Goal: Task Accomplishment & Management: Complete application form

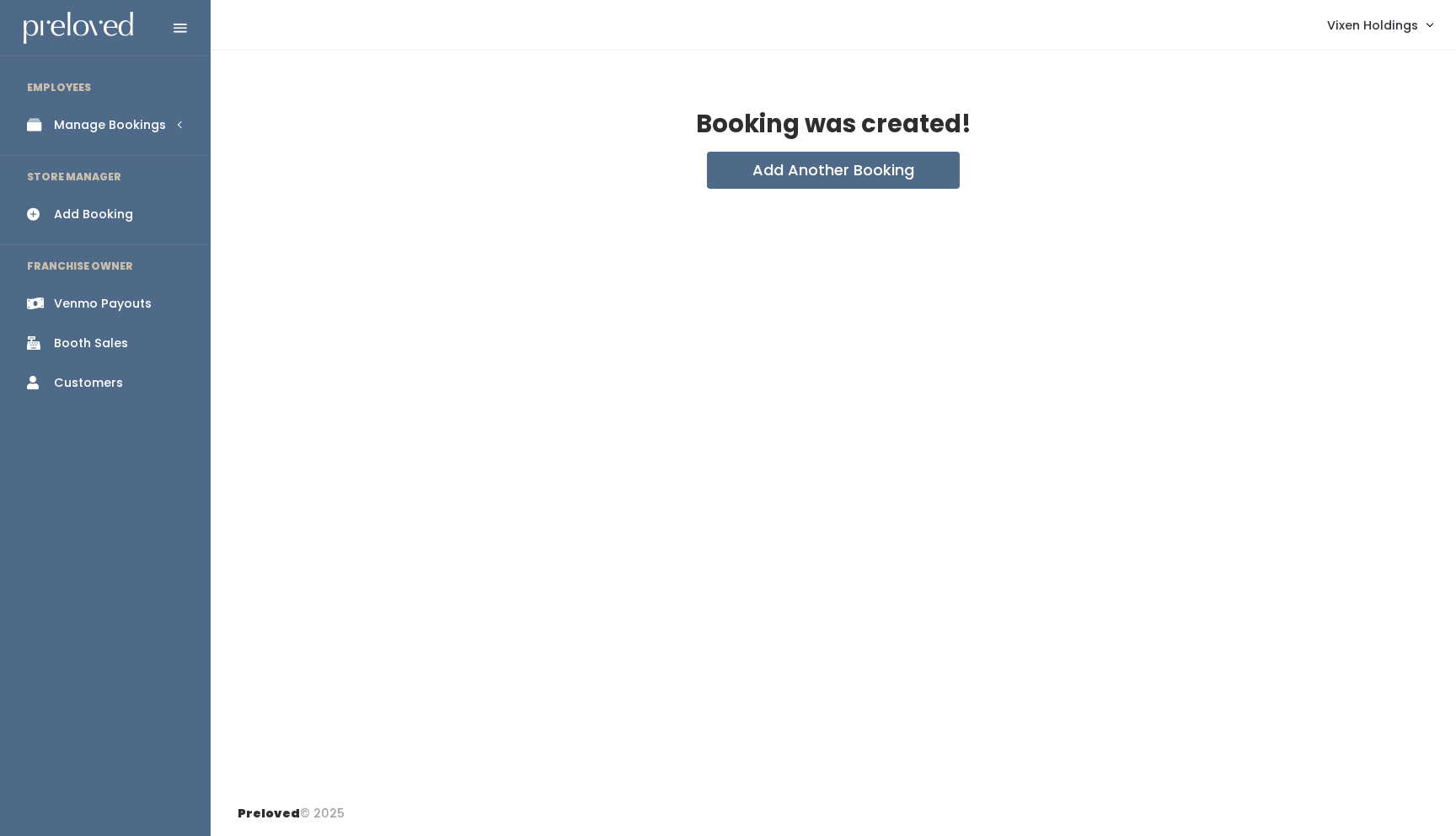
click at [118, 124] on div "Manage Bookings" at bounding box center [110, 125] width 112 height 17
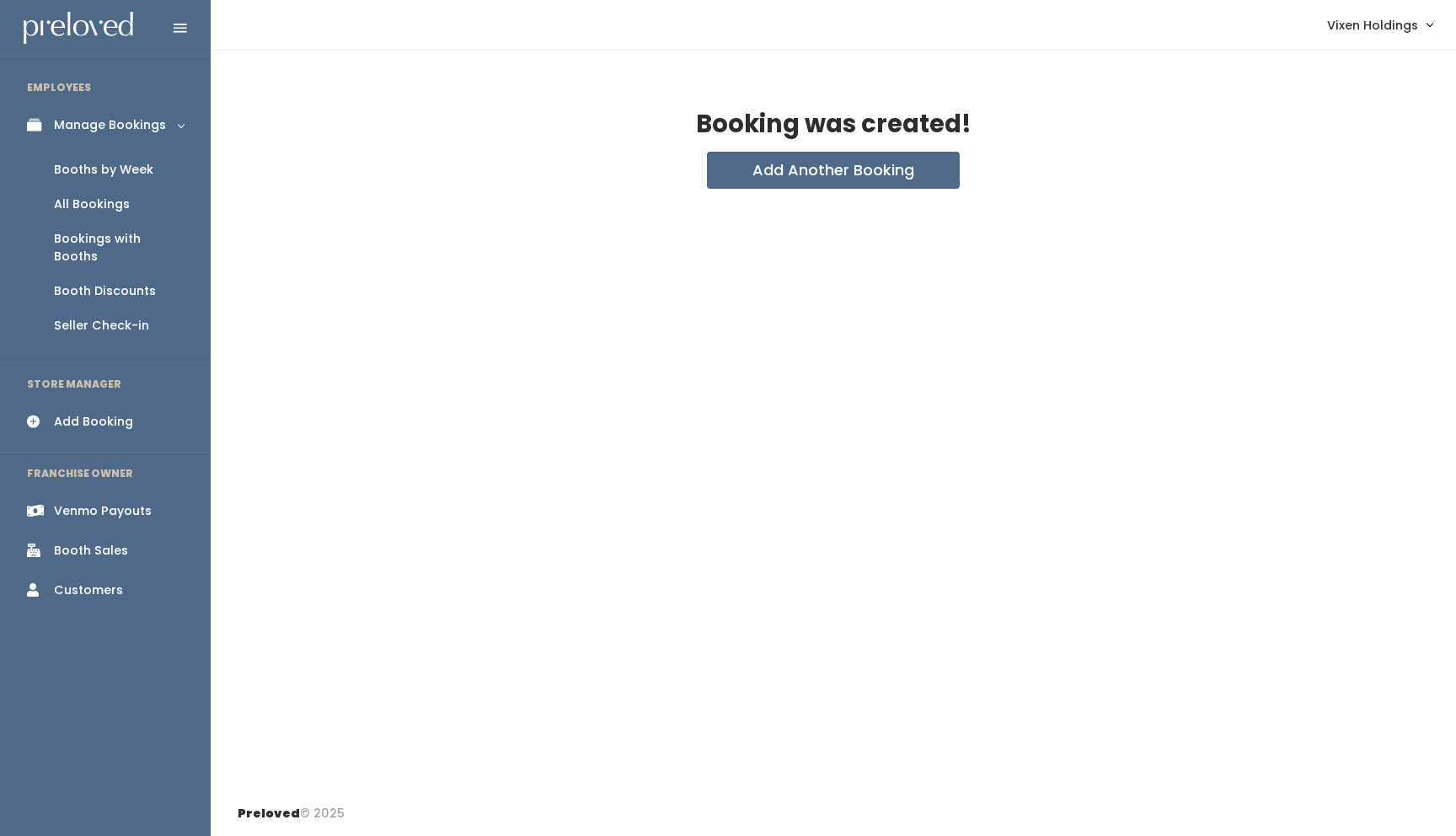
click at [135, 172] on div "Booths by Week" at bounding box center [103, 169] width 99 height 17
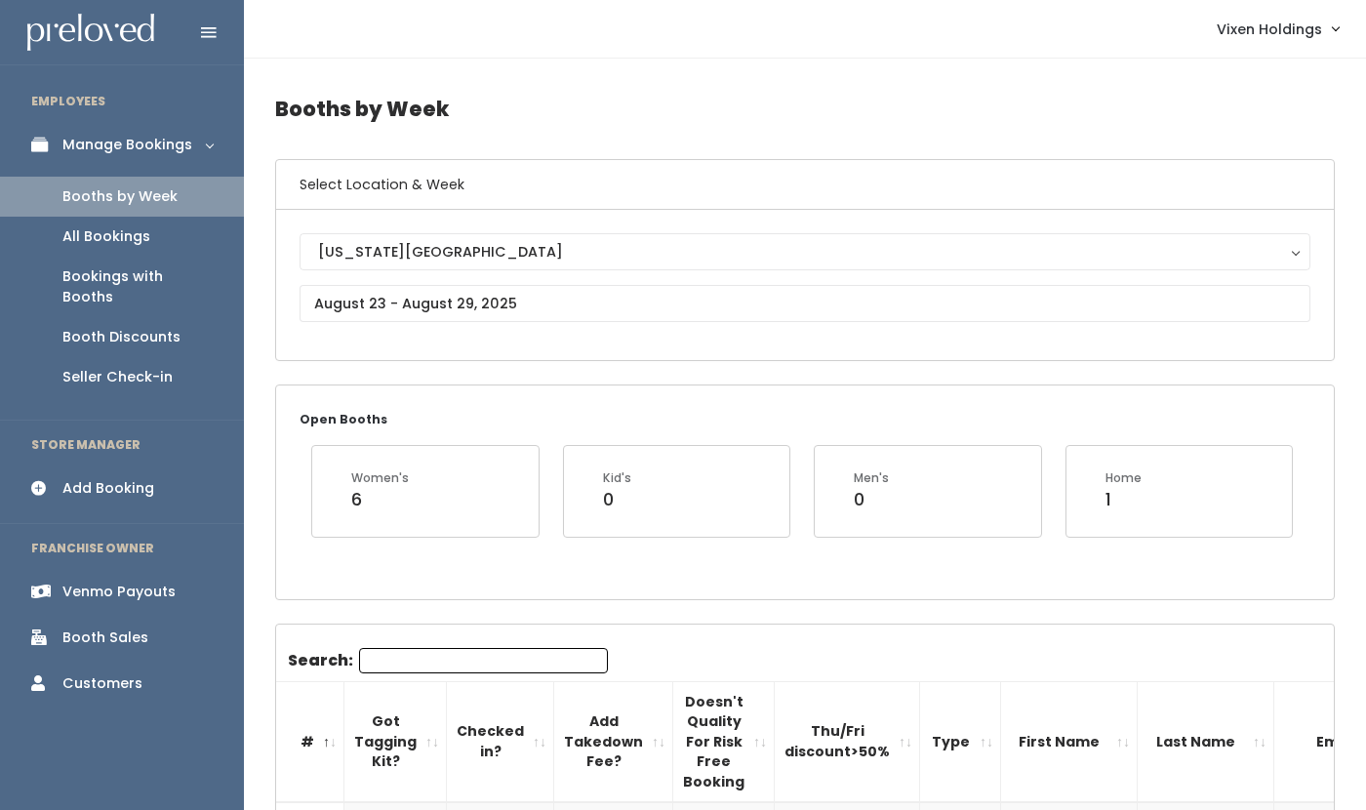
click at [122, 238] on div "All Bookings" at bounding box center [106, 236] width 88 height 20
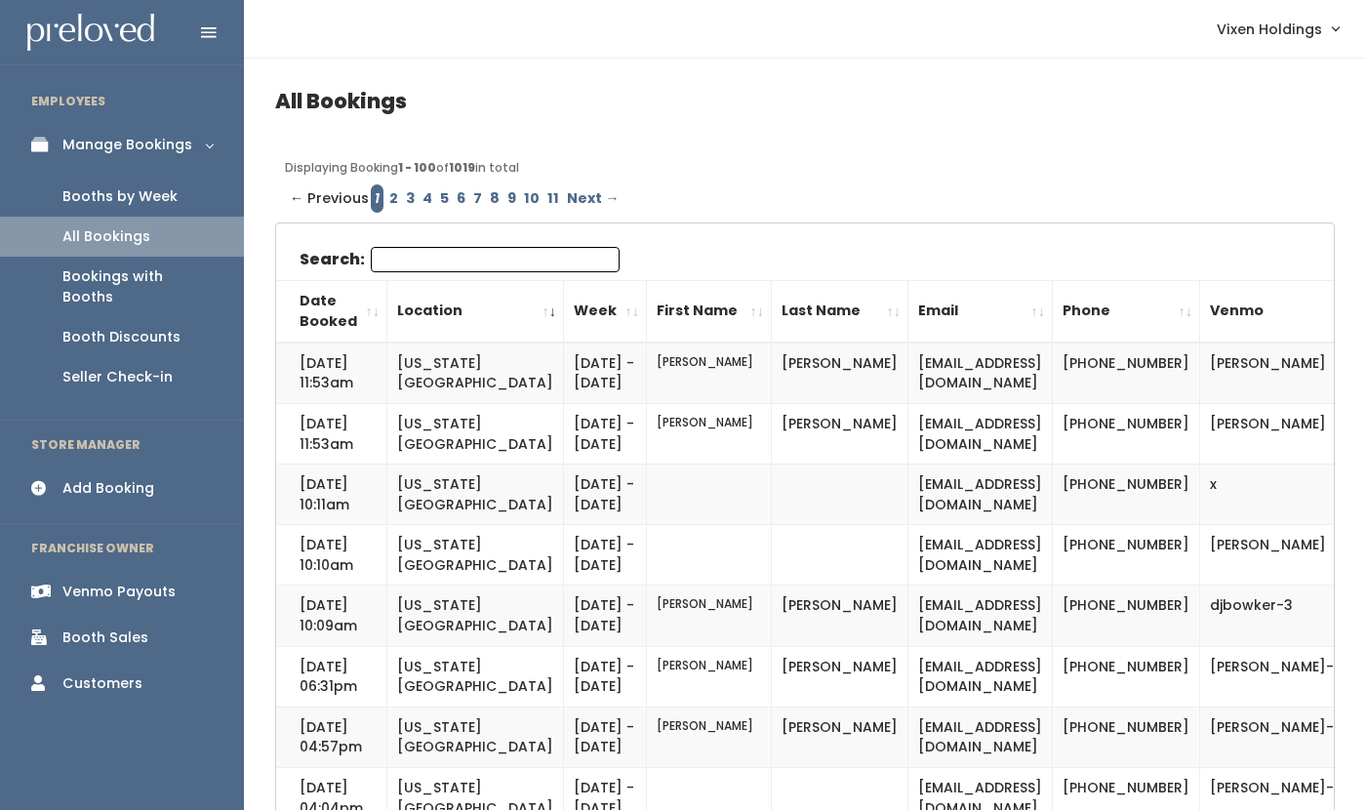
click at [157, 199] on div "Booths by Week" at bounding box center [119, 196] width 115 height 20
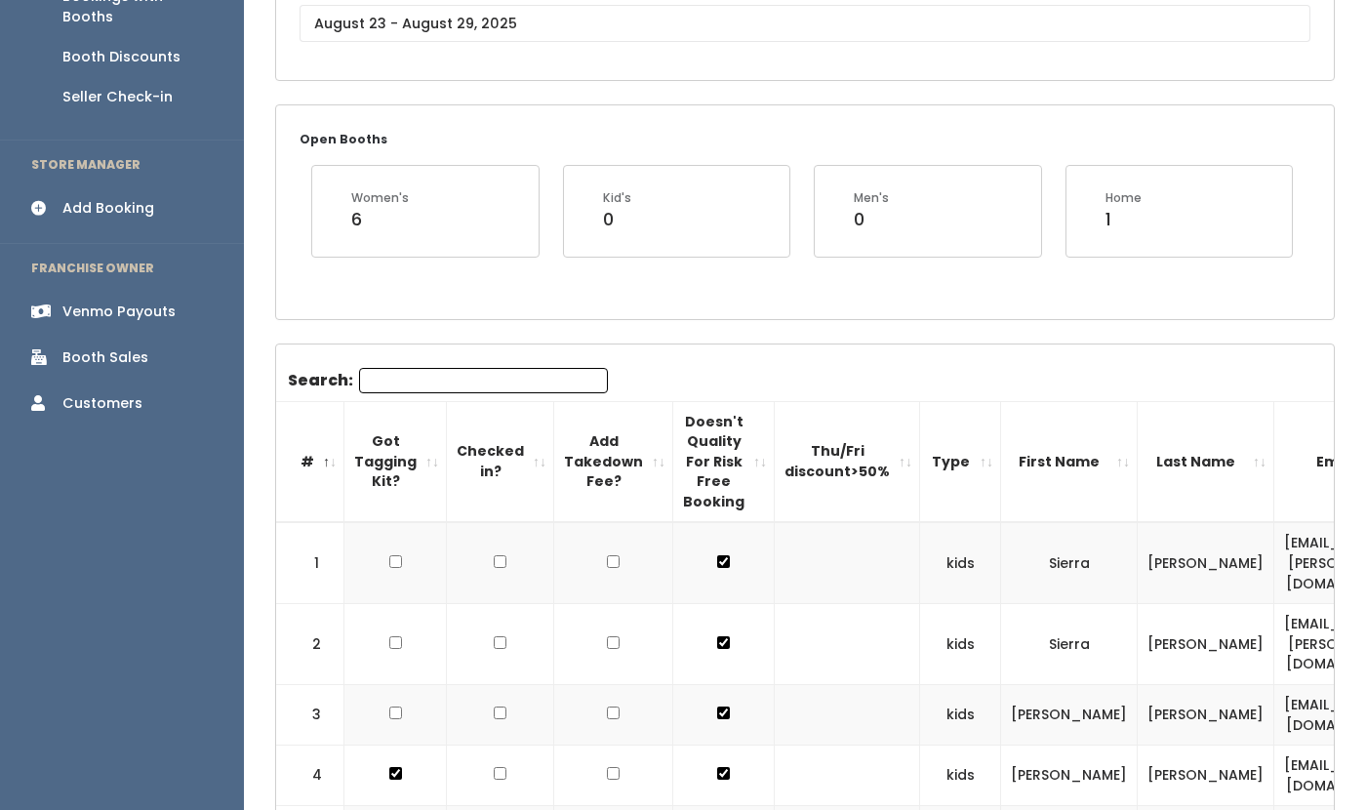
scroll to position [72, 0]
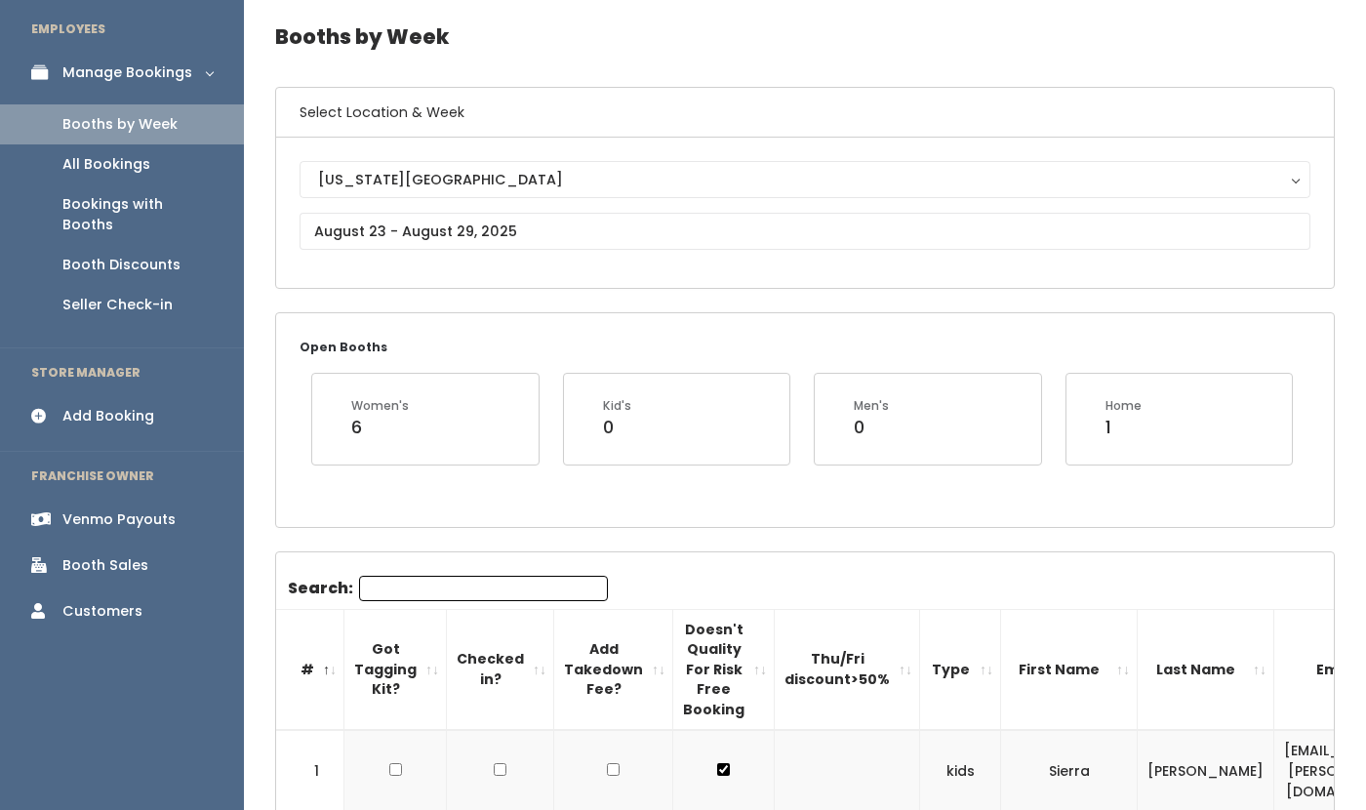
click at [423, 582] on input "Search:" at bounding box center [483, 588] width 249 height 25
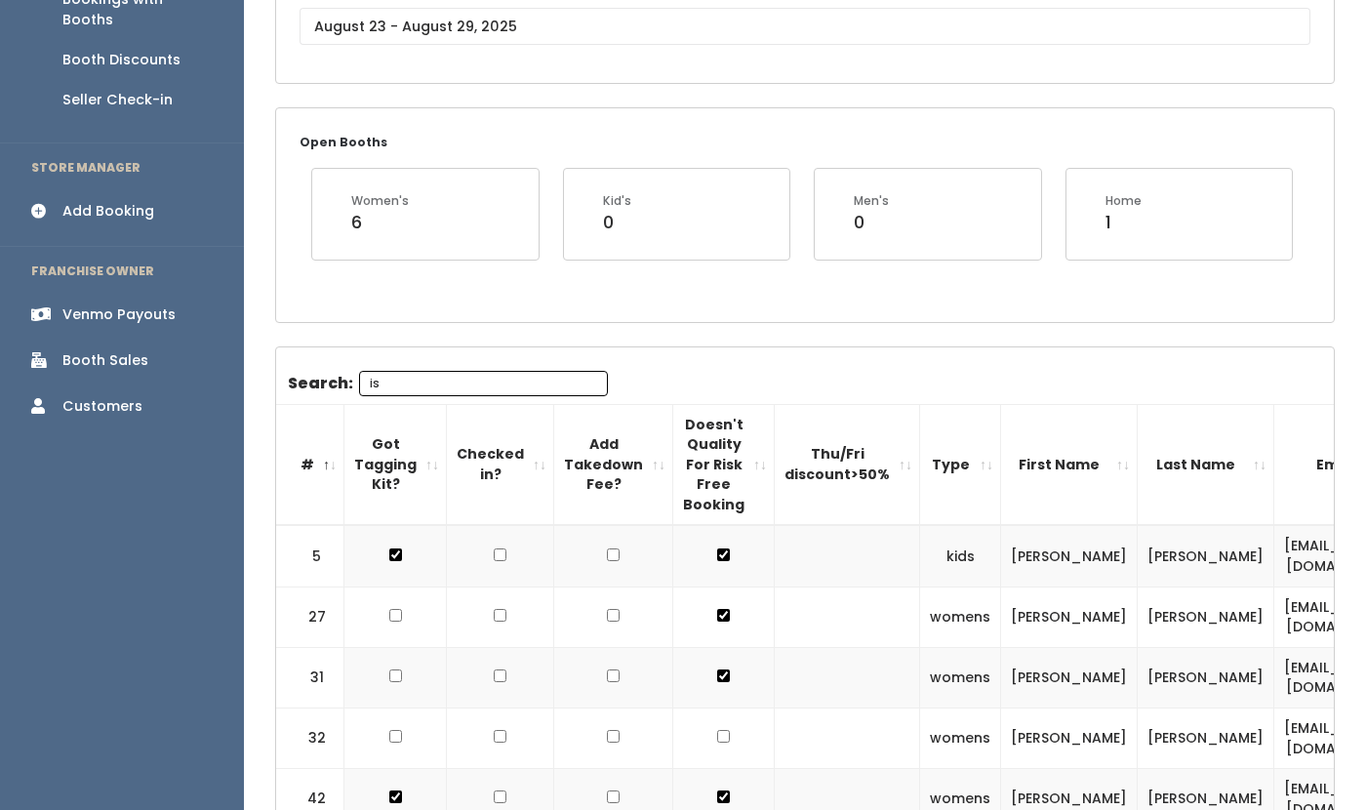
scroll to position [0, 0]
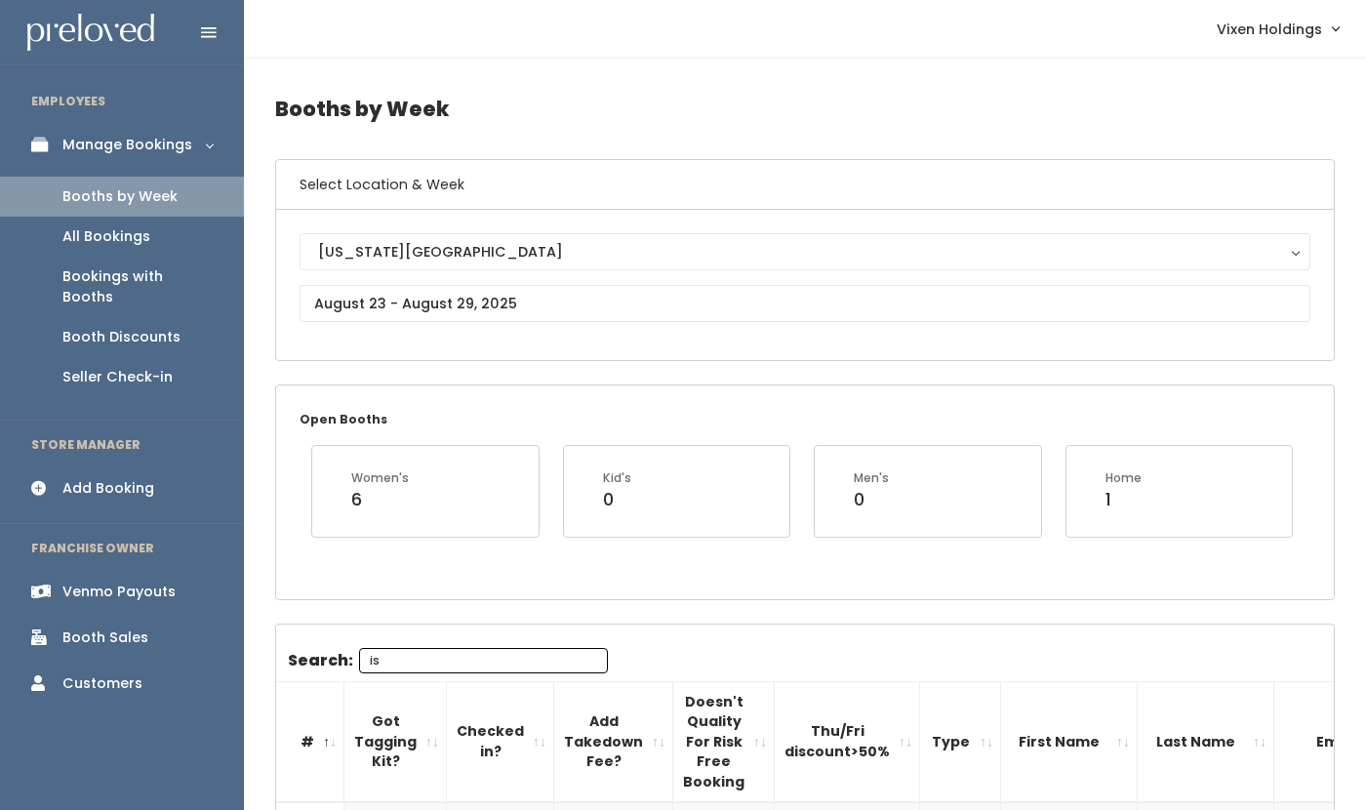
type input "is"
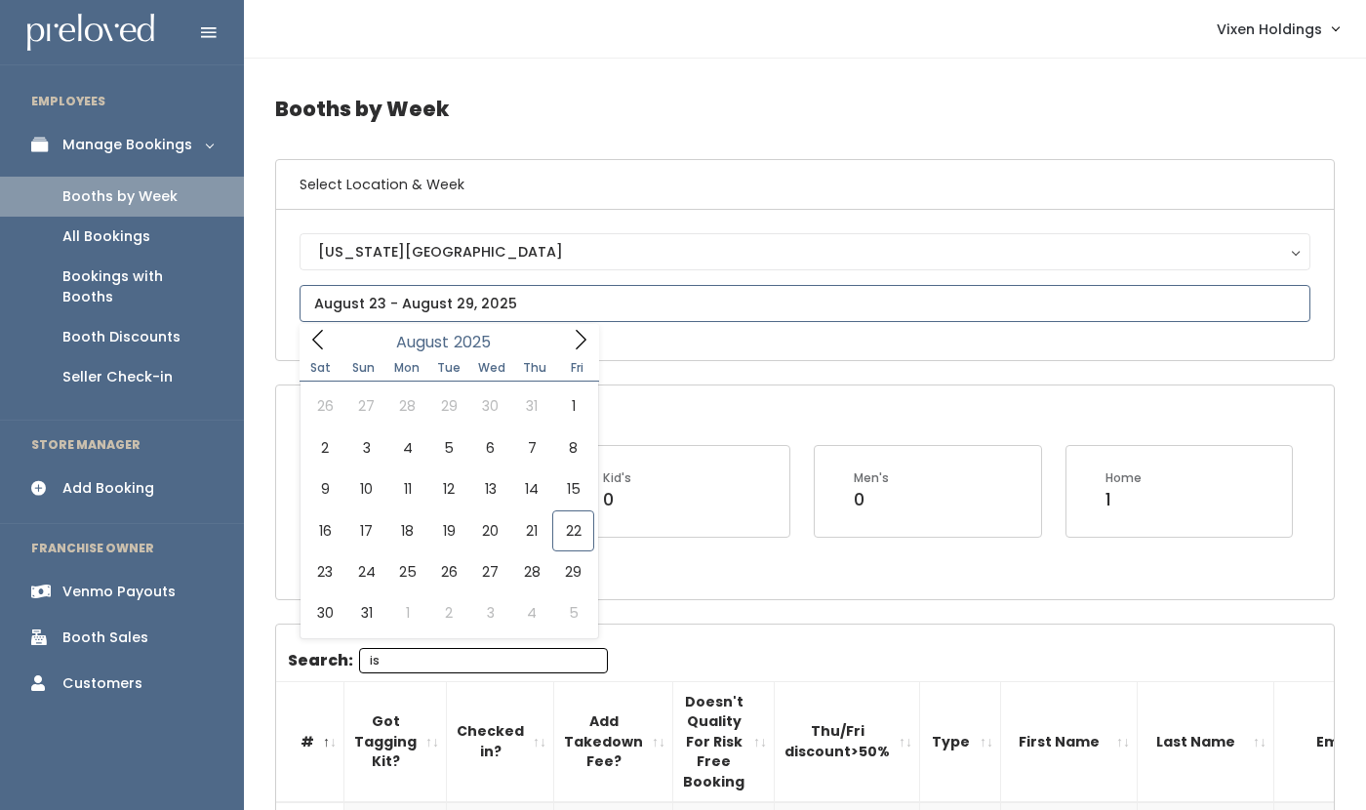
click at [401, 309] on input "text" at bounding box center [805, 303] width 1011 height 37
type input "August 30 to September 5"
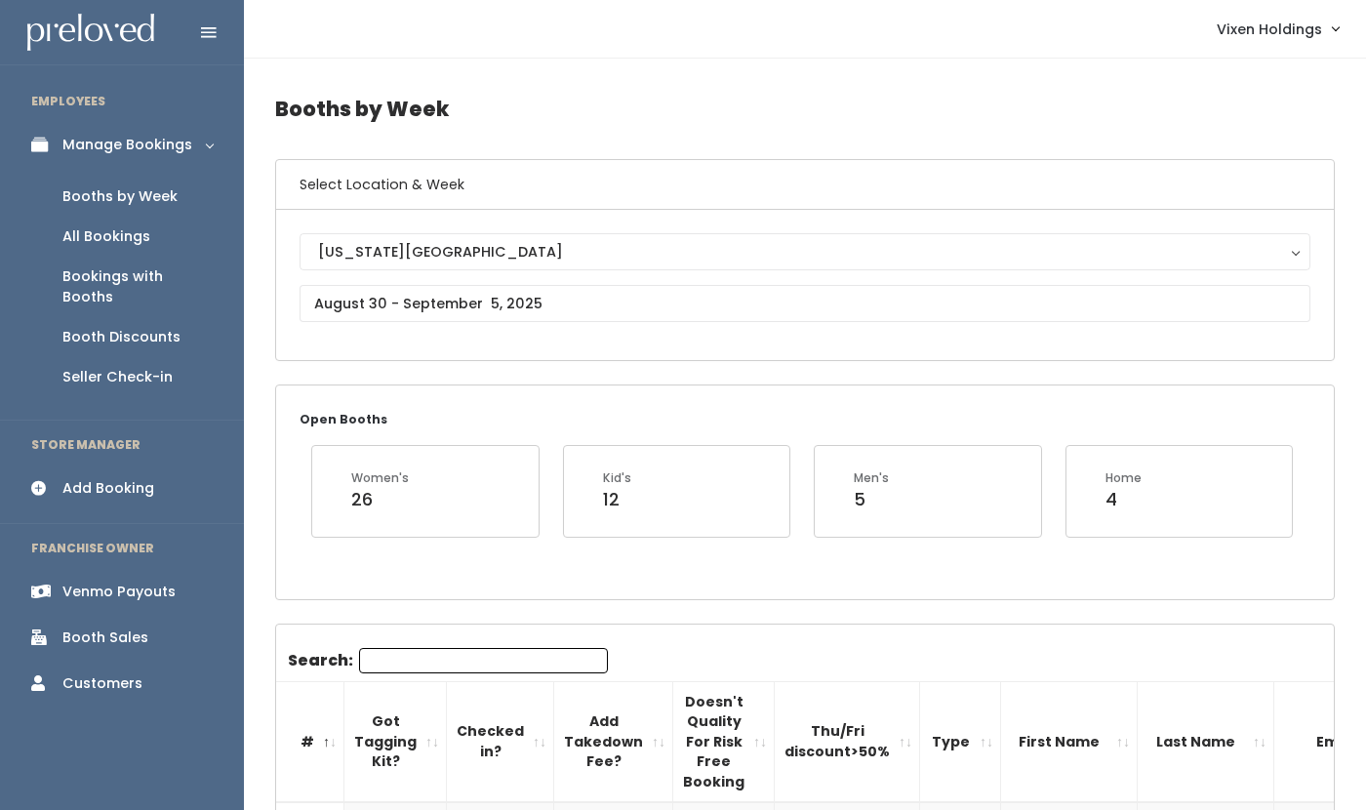
click at [115, 627] on div "Booth Sales" at bounding box center [105, 637] width 86 height 20
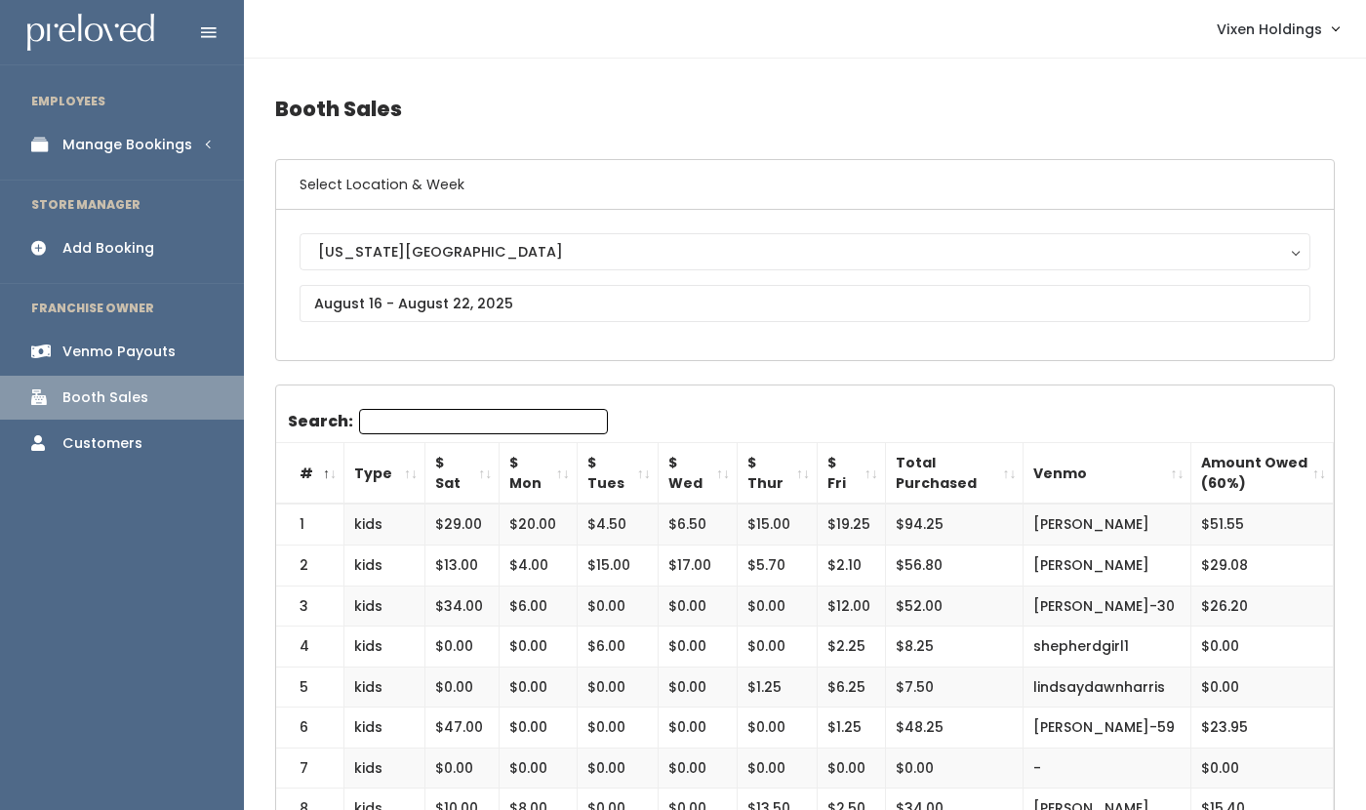
click at [143, 140] on div "Manage Bookings" at bounding box center [127, 145] width 130 height 20
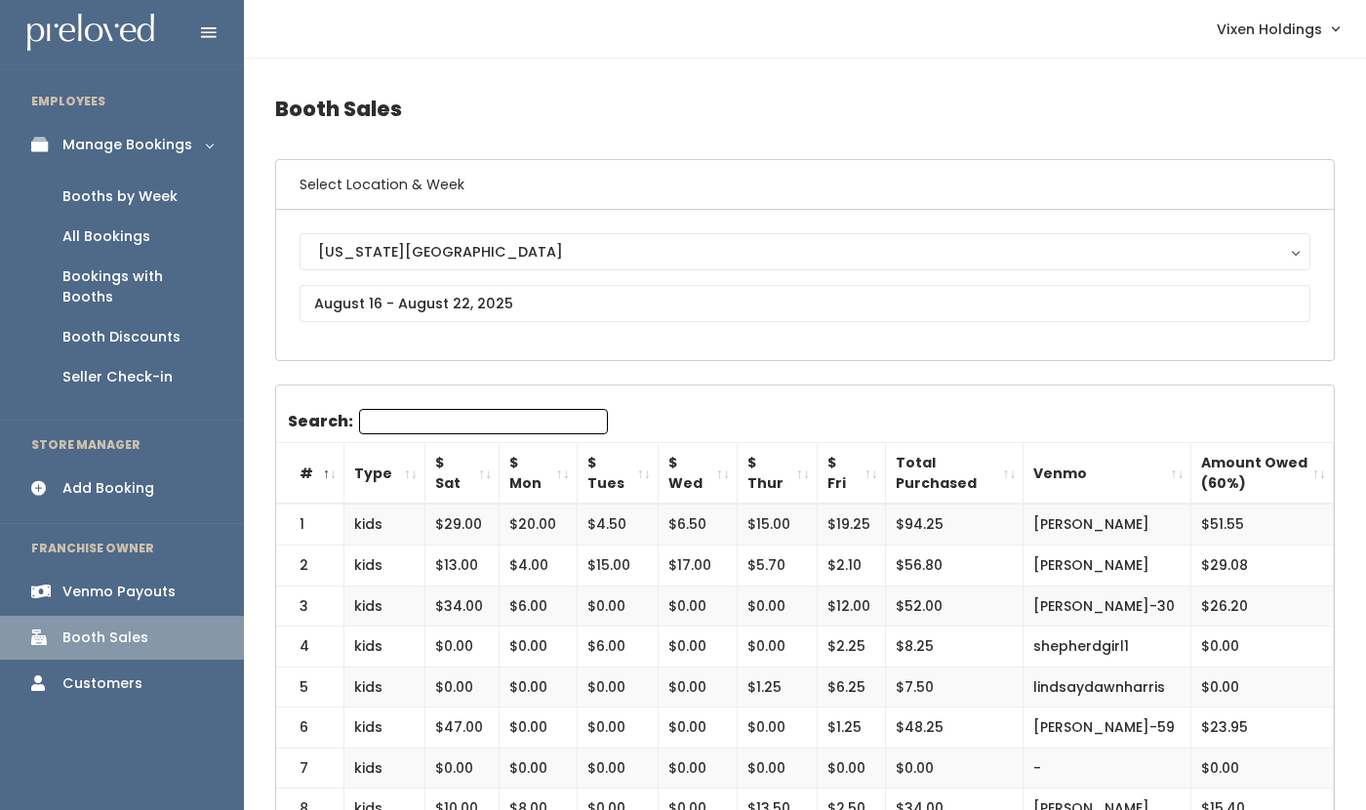
click at [144, 192] on div "Booths by Week" at bounding box center [119, 196] width 115 height 20
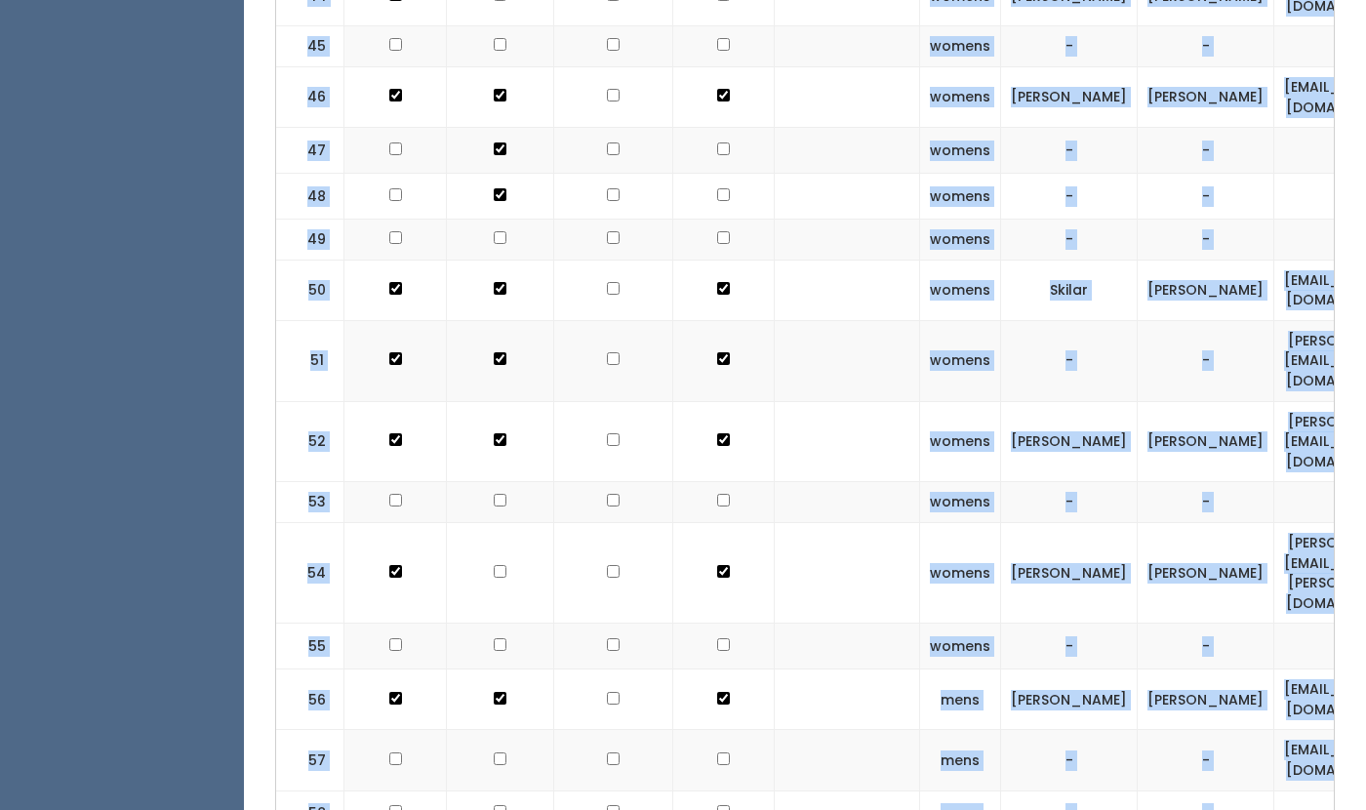
scroll to position [3733, 0]
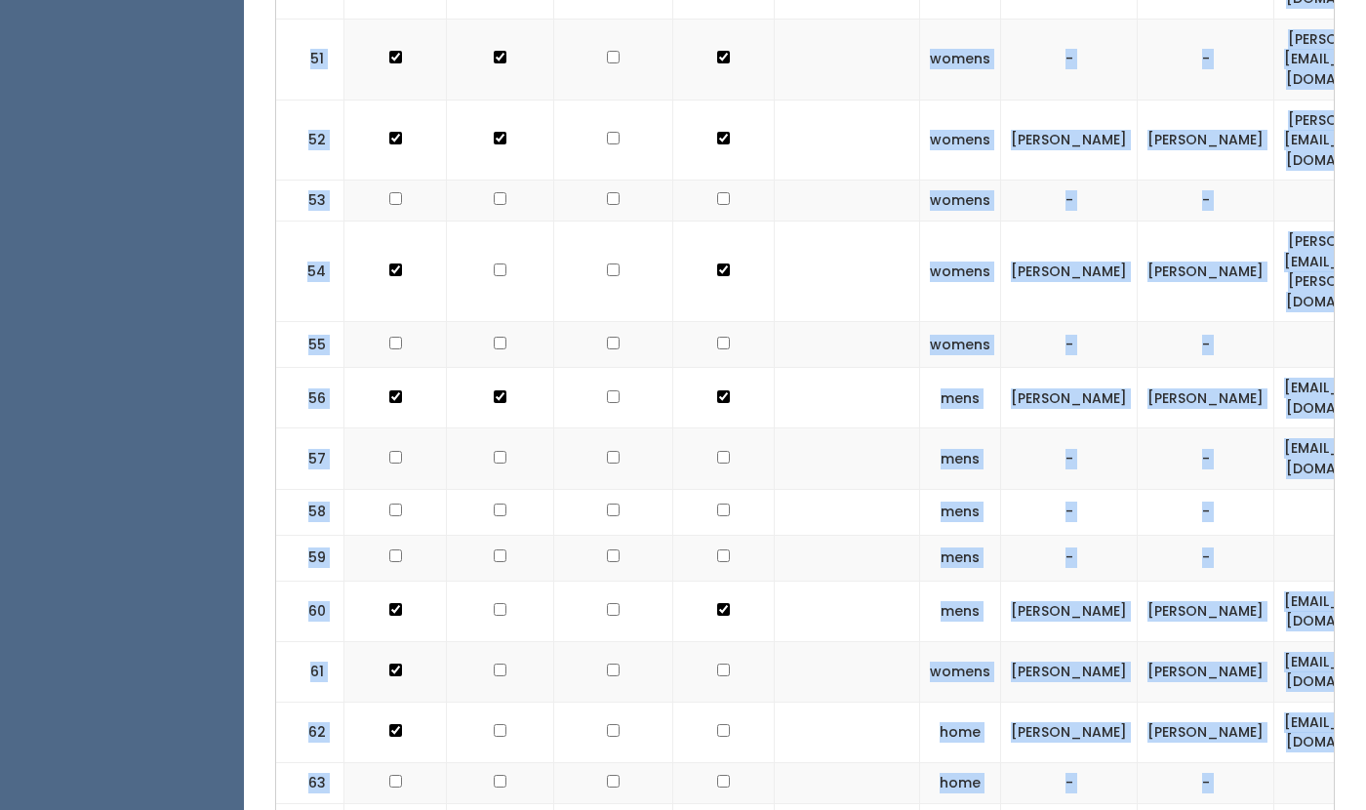
drag, startPoint x: 369, startPoint y: 253, endPoint x: 1200, endPoint y: 710, distance: 948.8
copy div "kids Sierra Iliff sierra.iliff@gmail.com (580) 938-0458 sierra-iliff 2 kids Sie…"
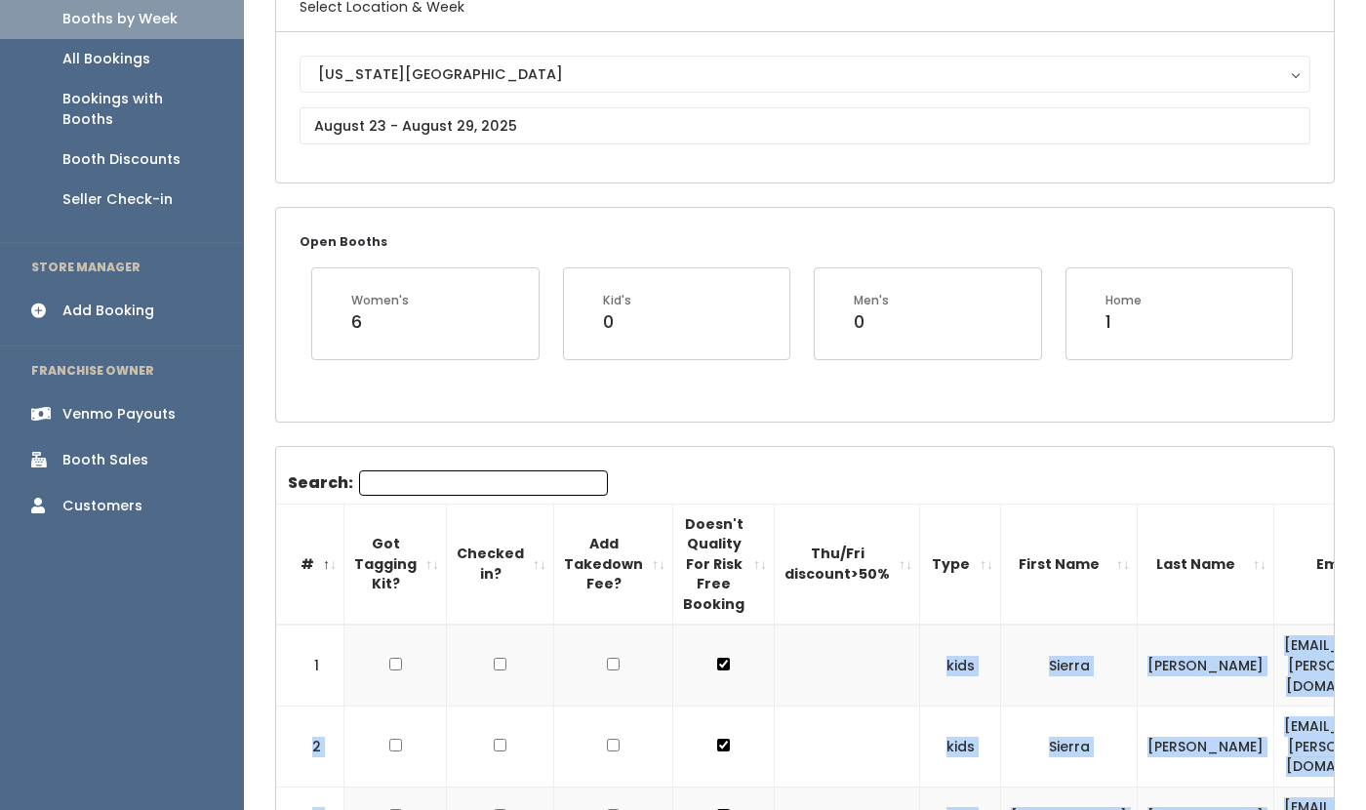
scroll to position [177, 0]
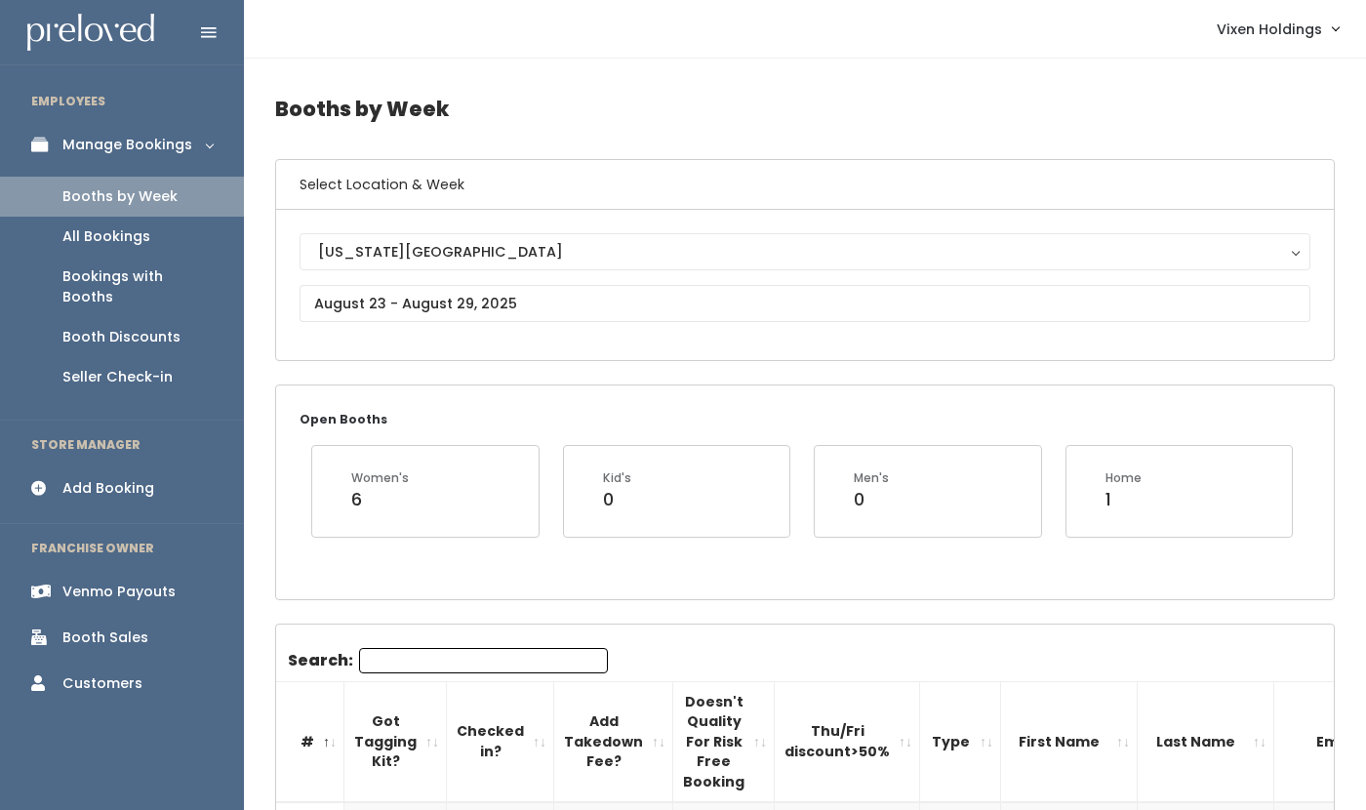
click at [369, 324] on div "Oklahoma City Oklahoma City" at bounding box center [805, 284] width 1011 height 103
click at [369, 300] on input "text" at bounding box center [805, 303] width 1011 height 37
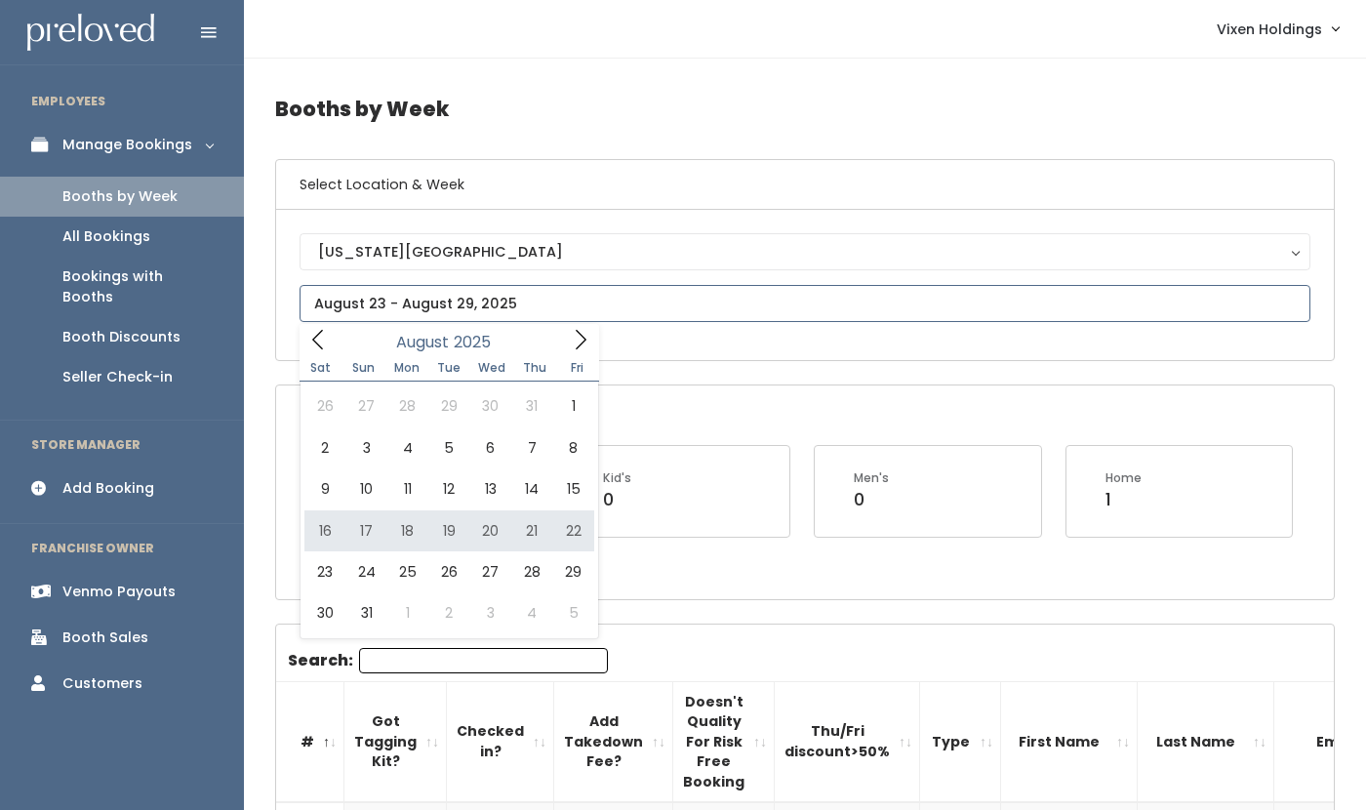
type input "August 16 to August 22"
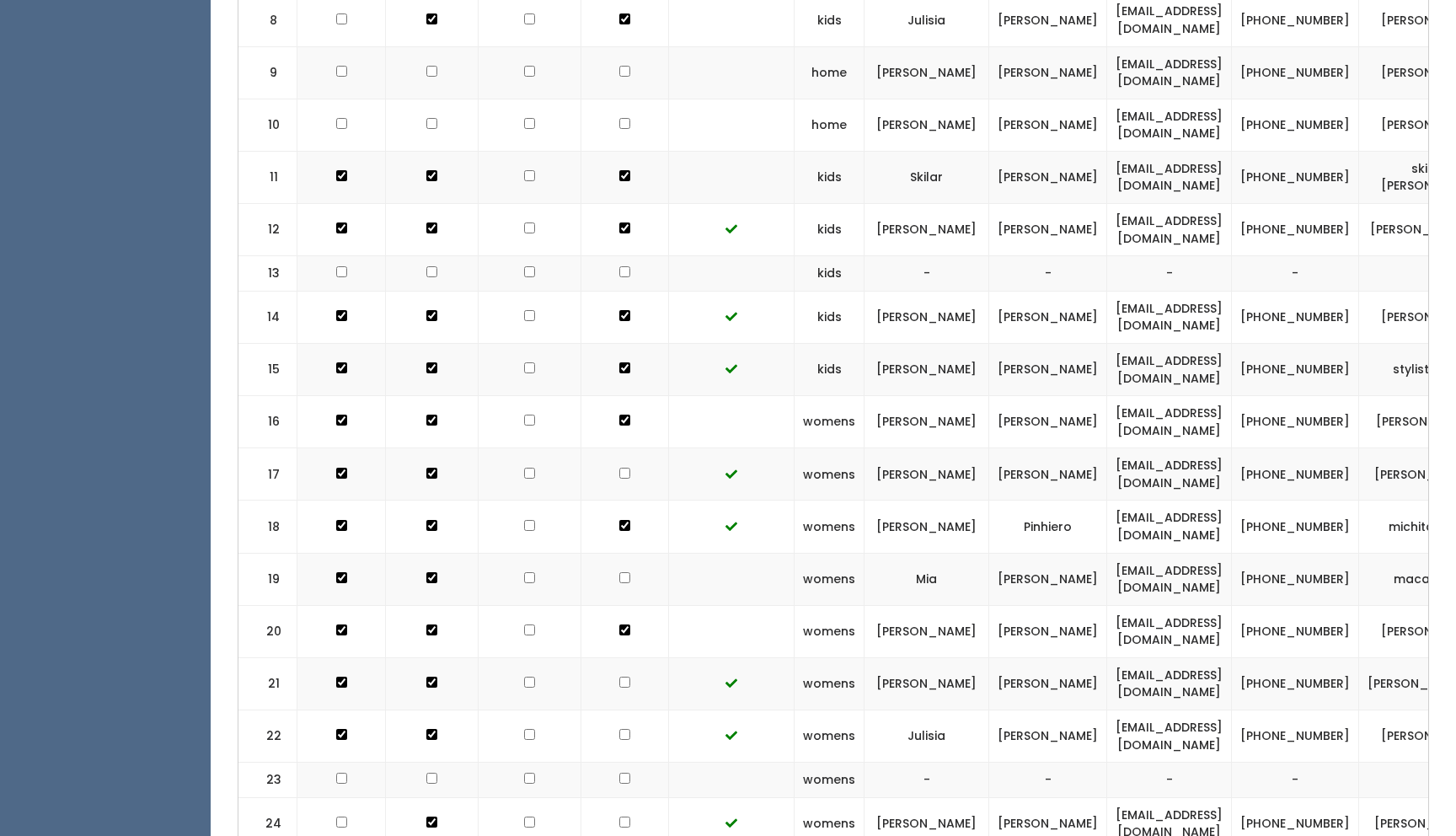
scroll to position [960, 0]
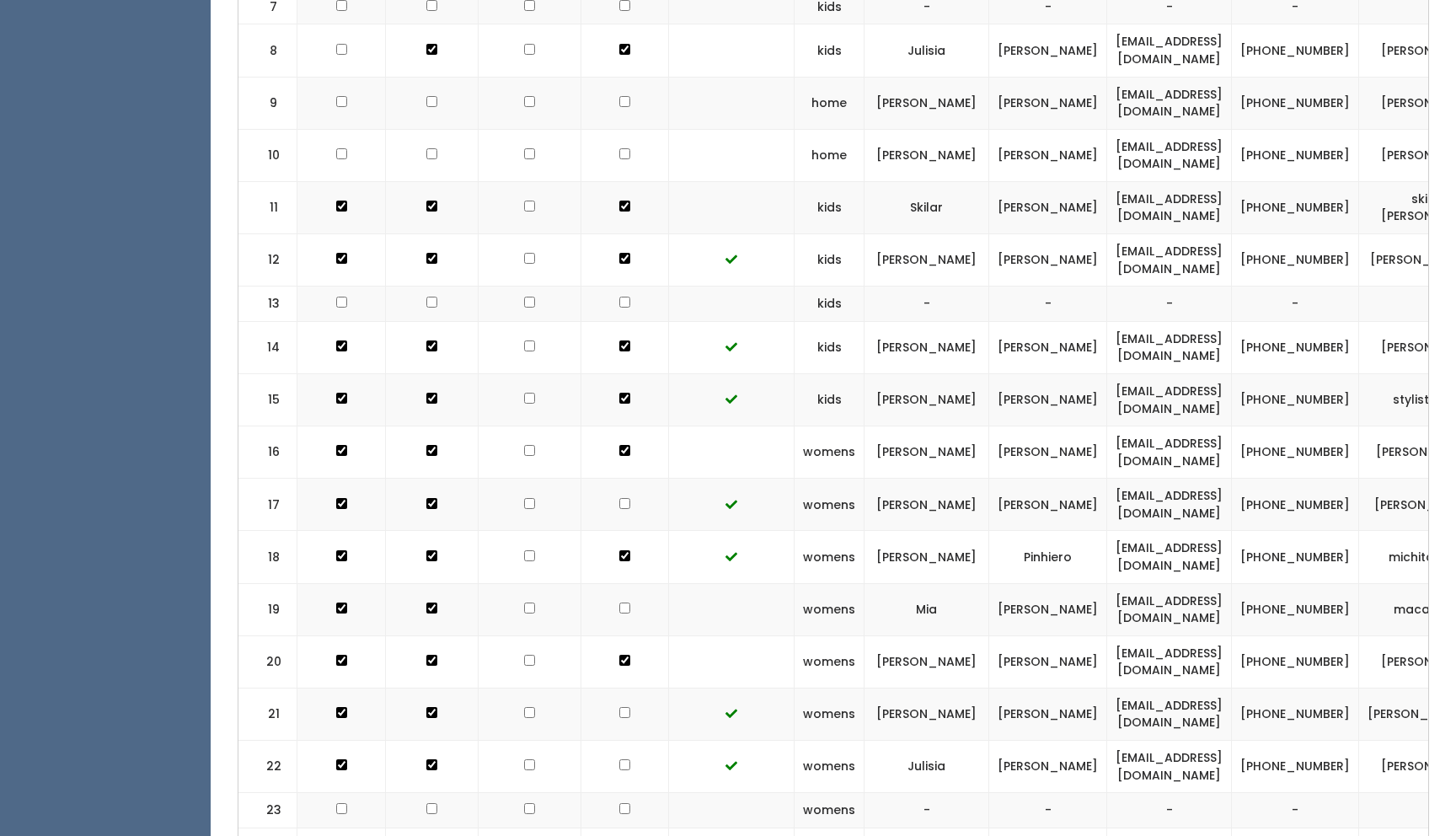
checkbox input "true"
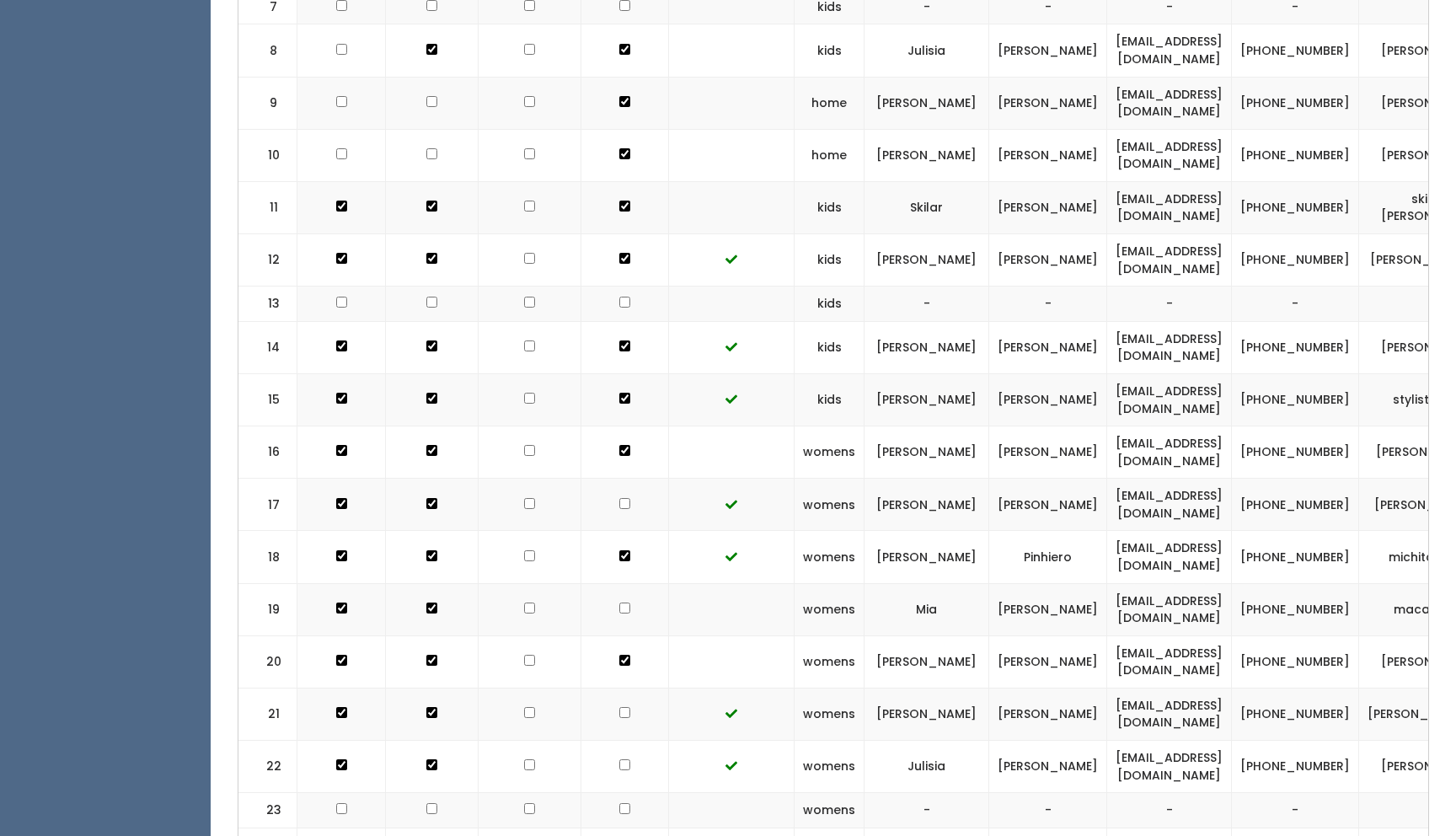
checkbox input "true"
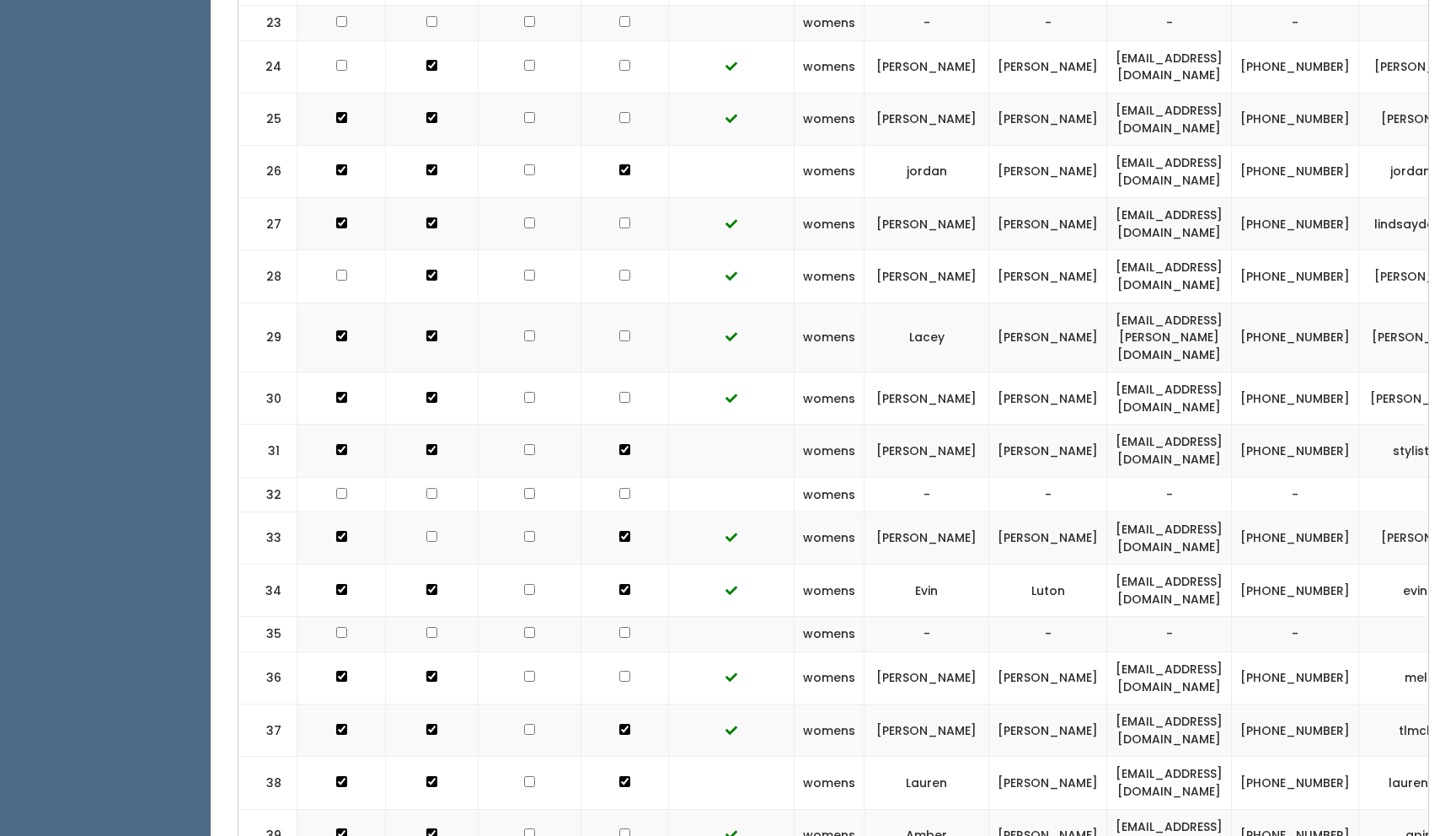
scroll to position [1749, 0]
click at [989, 195] on td "Lindsay" at bounding box center [927, 221] width 124 height 52
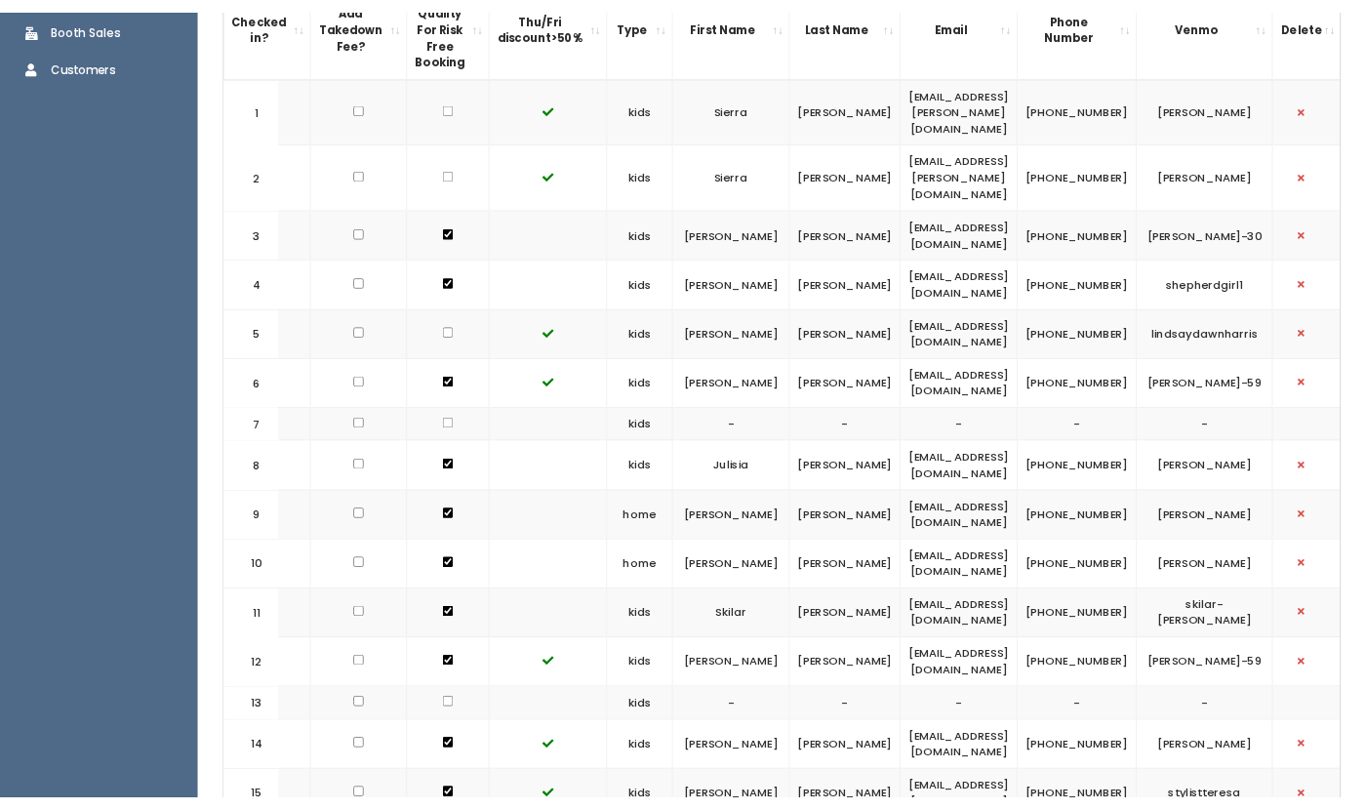
scroll to position [0, 0]
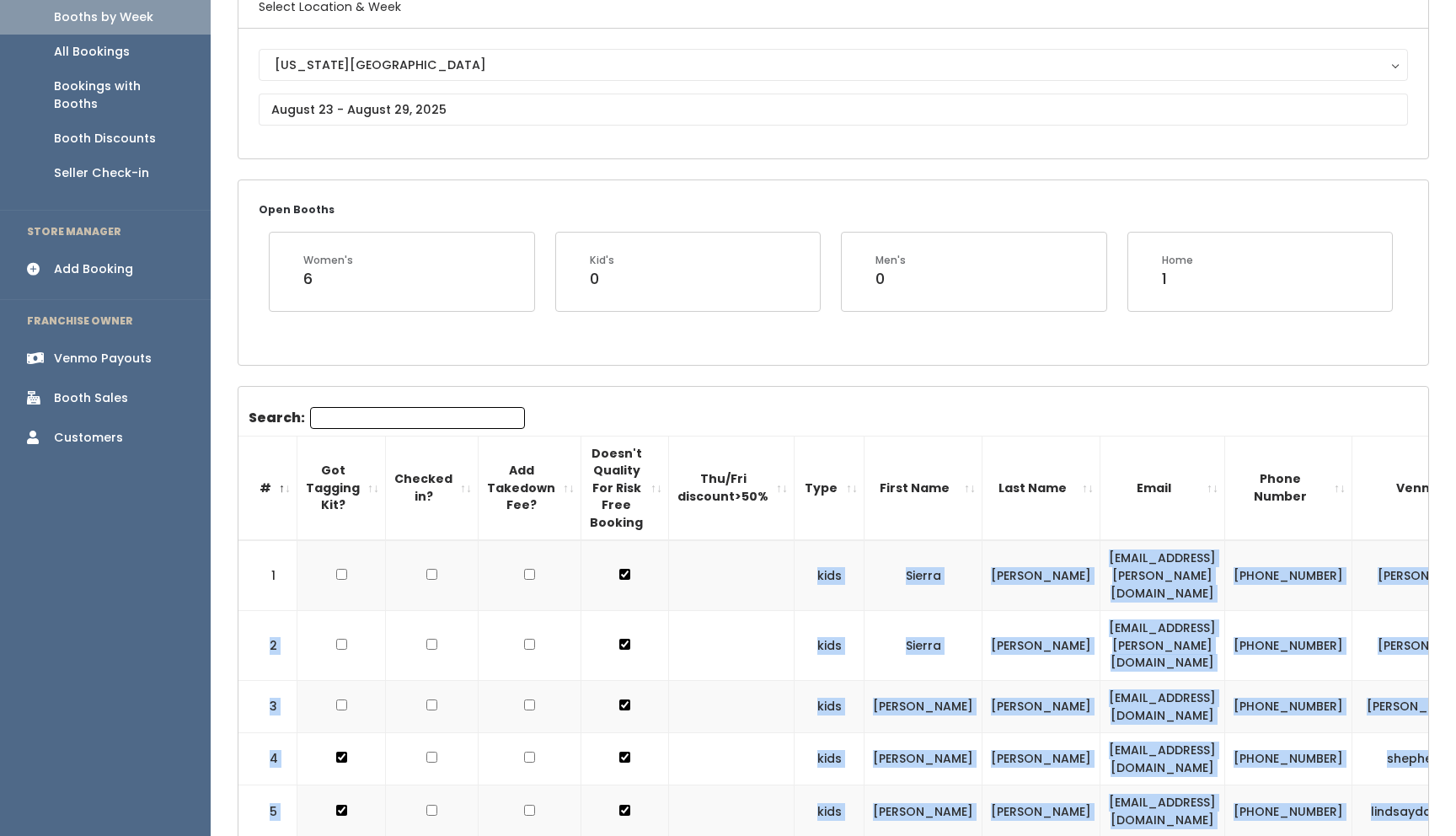
click at [101, 260] on div "Add Booking" at bounding box center [93, 269] width 79 height 17
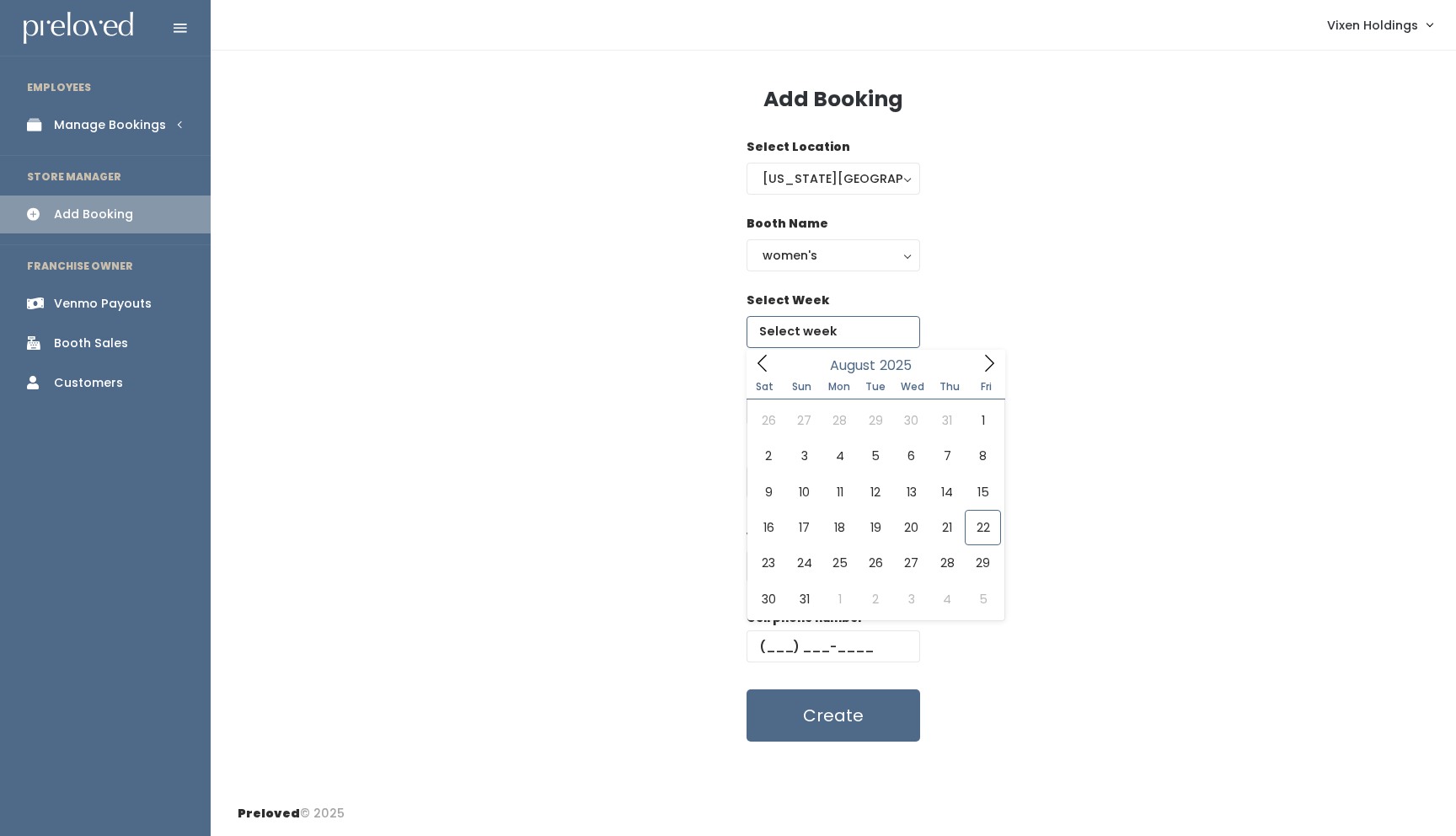
click at [817, 339] on input "text" at bounding box center [832, 332] width 174 height 32
type input "[DATE] to [DATE]"
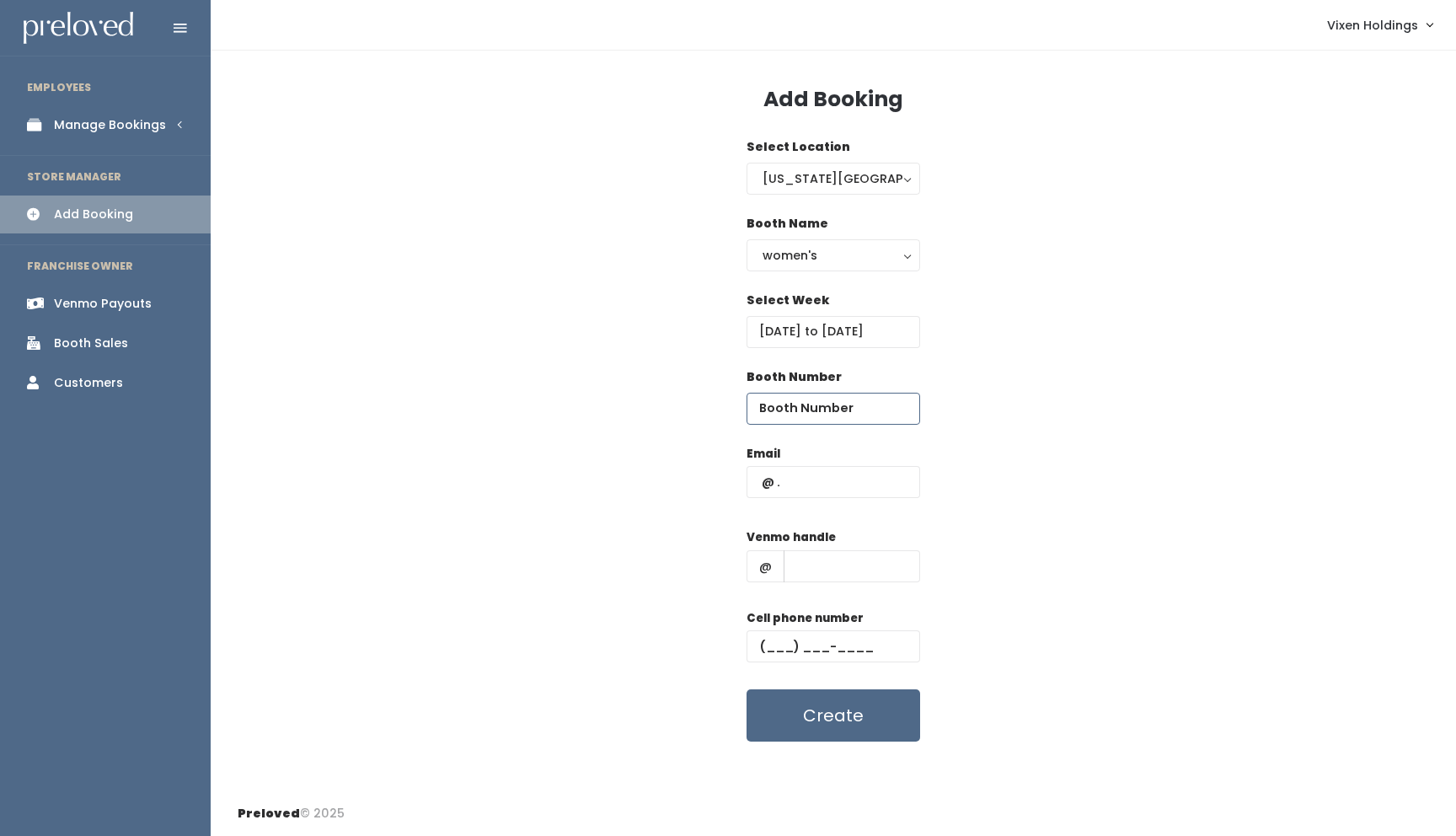
click at [821, 399] on input "number" at bounding box center [832, 408] width 174 height 32
type input "43"
click at [796, 486] on input "text" at bounding box center [832, 482] width 174 height 32
type input "[EMAIL_ADDRESS][DOMAIN_NAME]"
click at [833, 562] on input "text" at bounding box center [851, 566] width 136 height 32
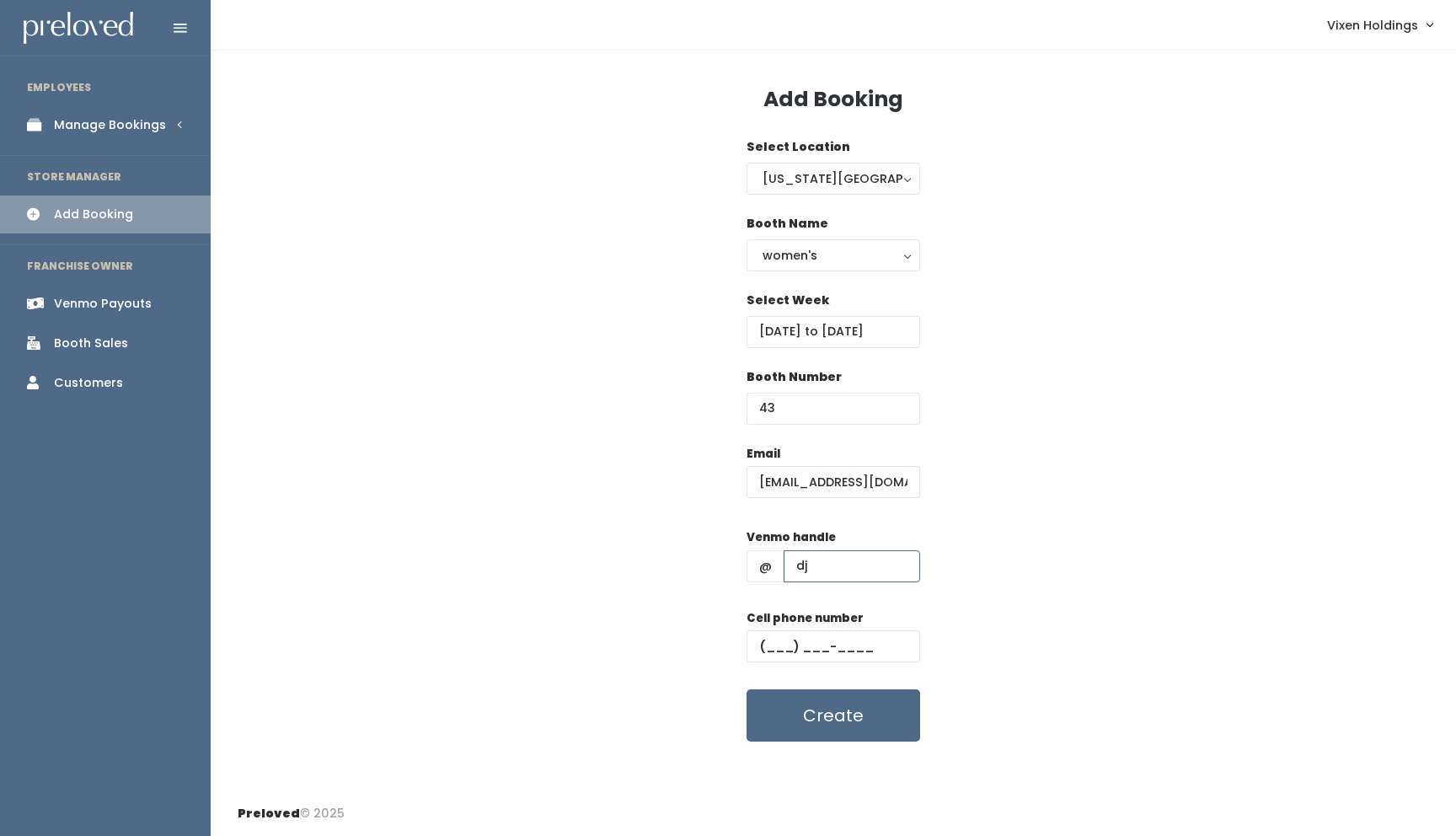
type input "djbowker-3"
click at [760, 636] on input "text" at bounding box center [832, 646] width 174 height 32
type input "(405) 210-0999"
click at [818, 715] on button "Create" at bounding box center [832, 715] width 174 height 52
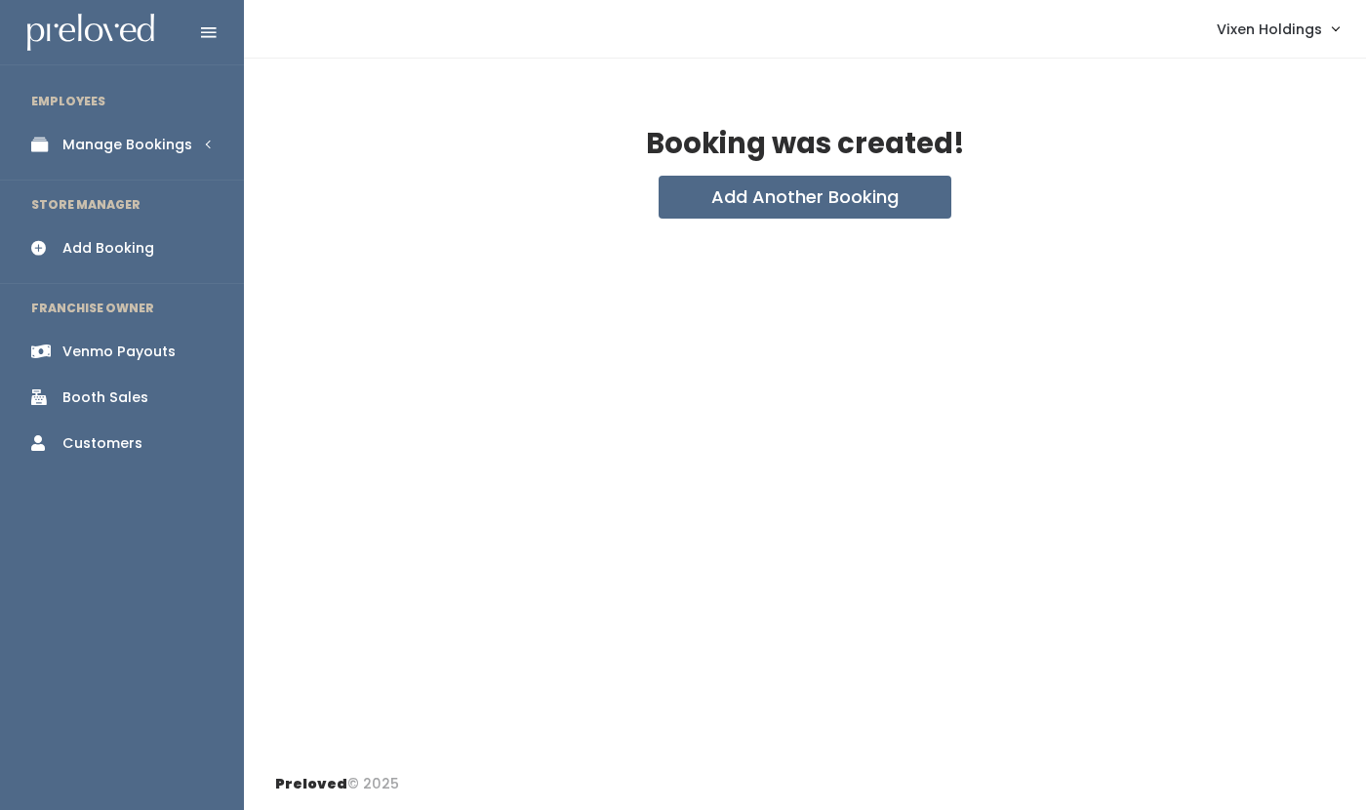
click at [123, 397] on div "Booth Sales" at bounding box center [105, 397] width 86 height 20
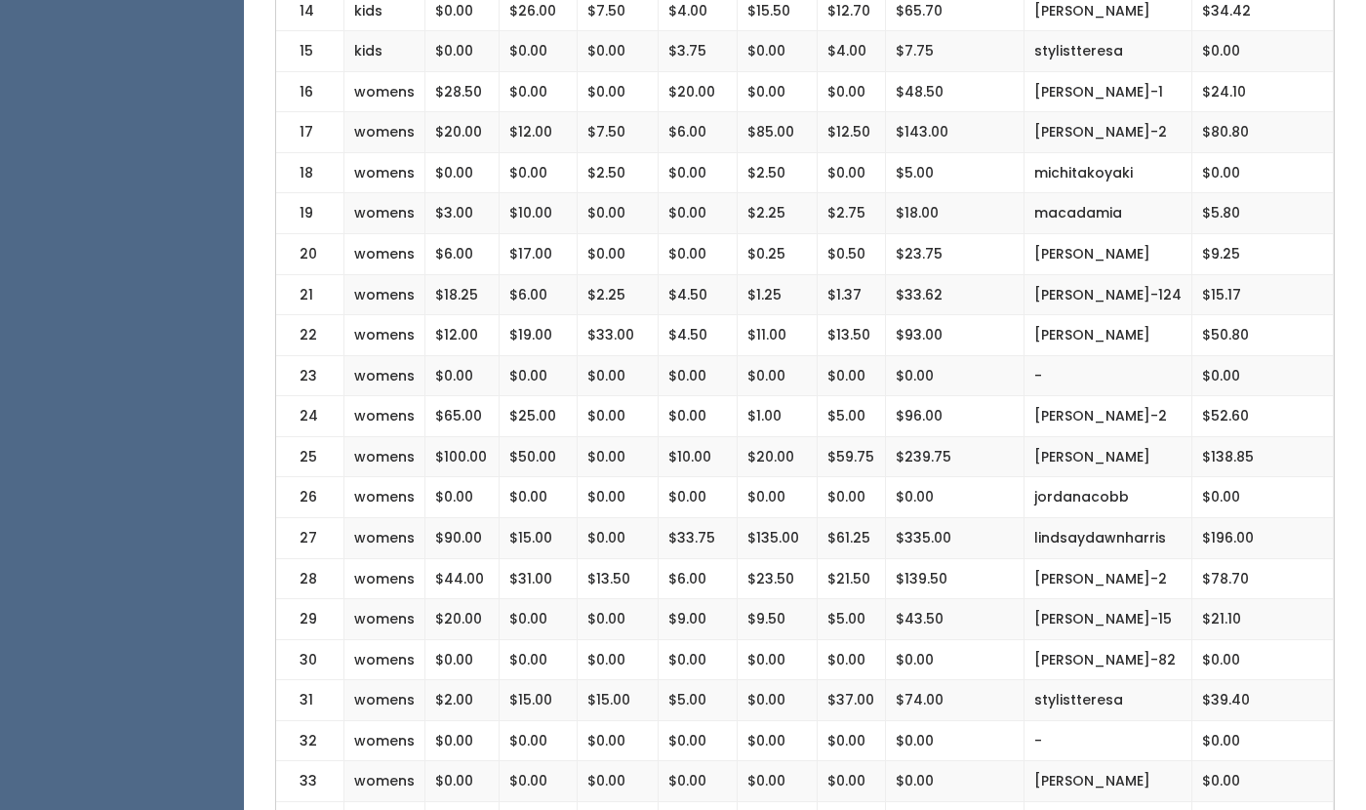
scroll to position [1064, 0]
